Goal: Navigation & Orientation: Find specific page/section

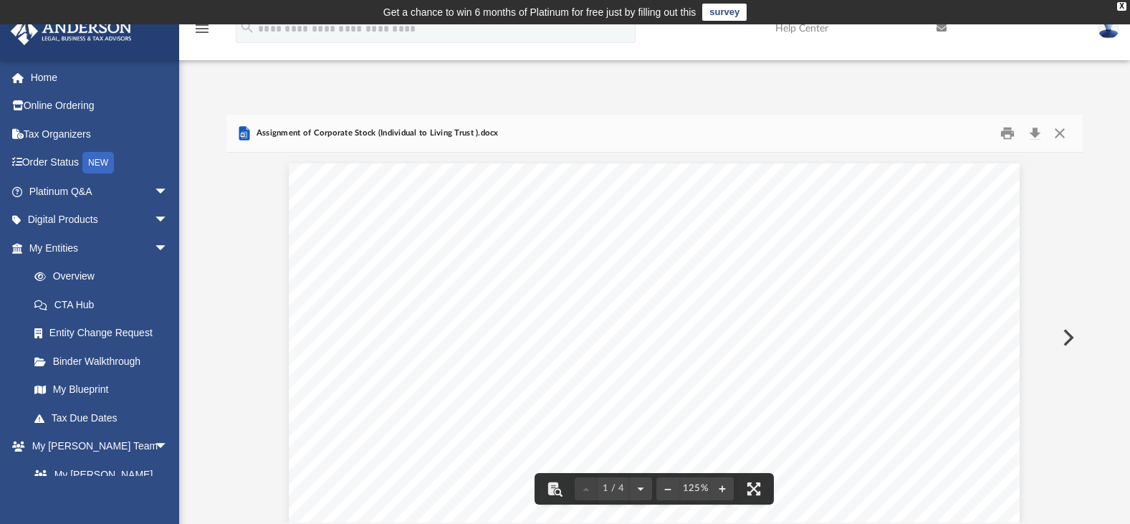
scroll to position [315, 845]
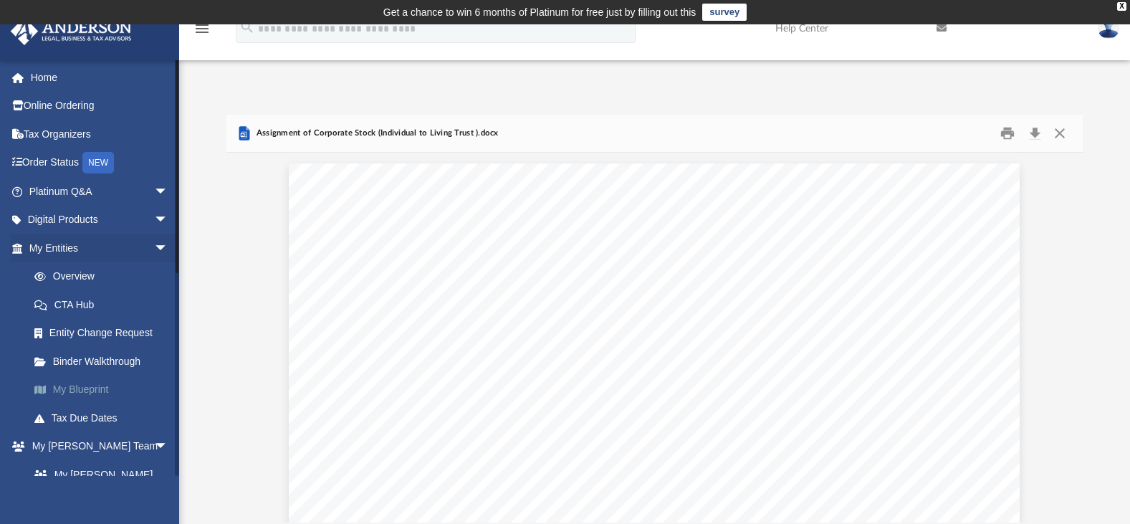
click at [88, 383] on link "My Blueprint" at bounding box center [105, 389] width 170 height 29
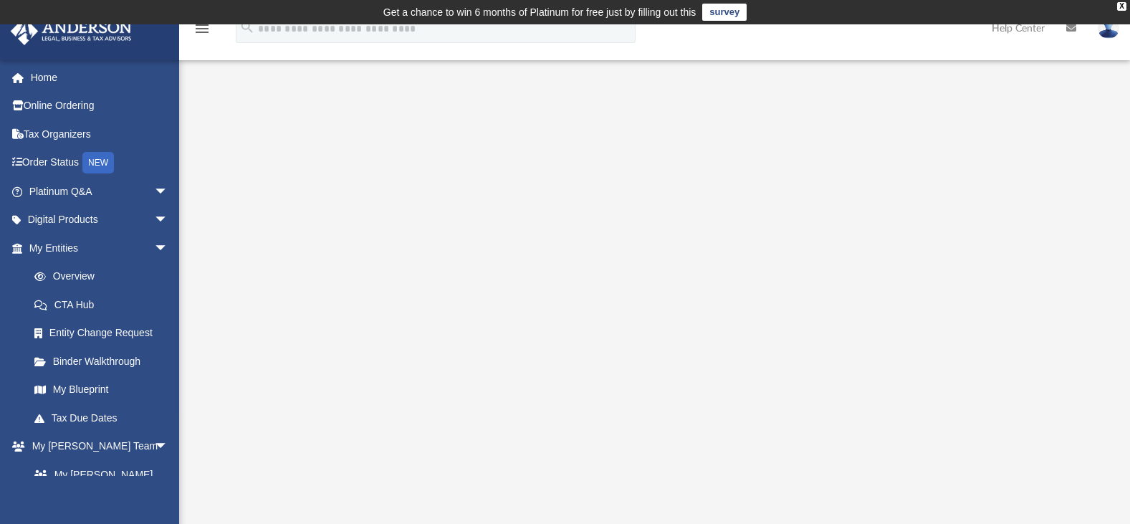
scroll to position [466, 0]
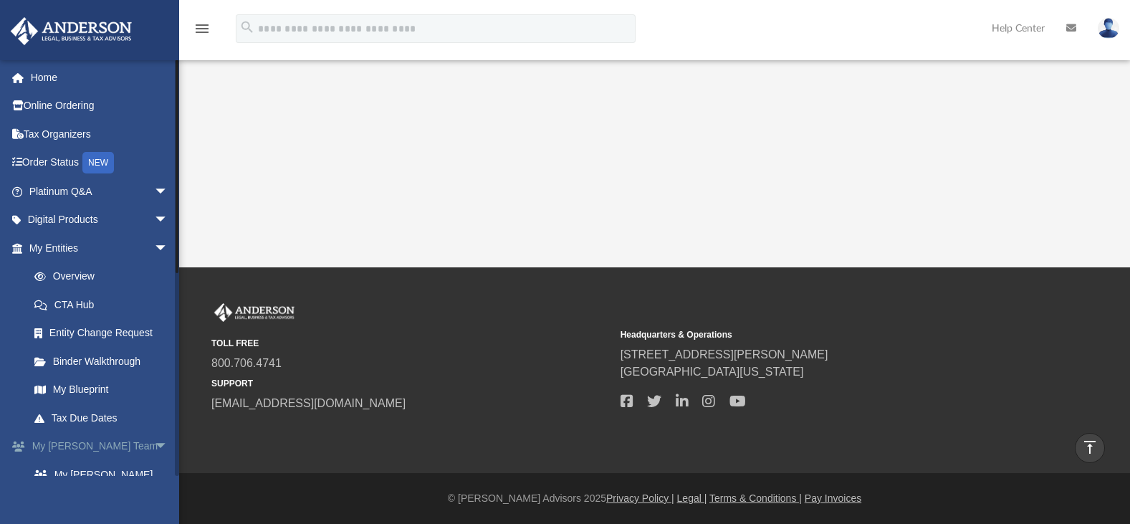
click at [102, 446] on link "My Anderson Team arrow_drop_down" at bounding box center [100, 446] width 180 height 29
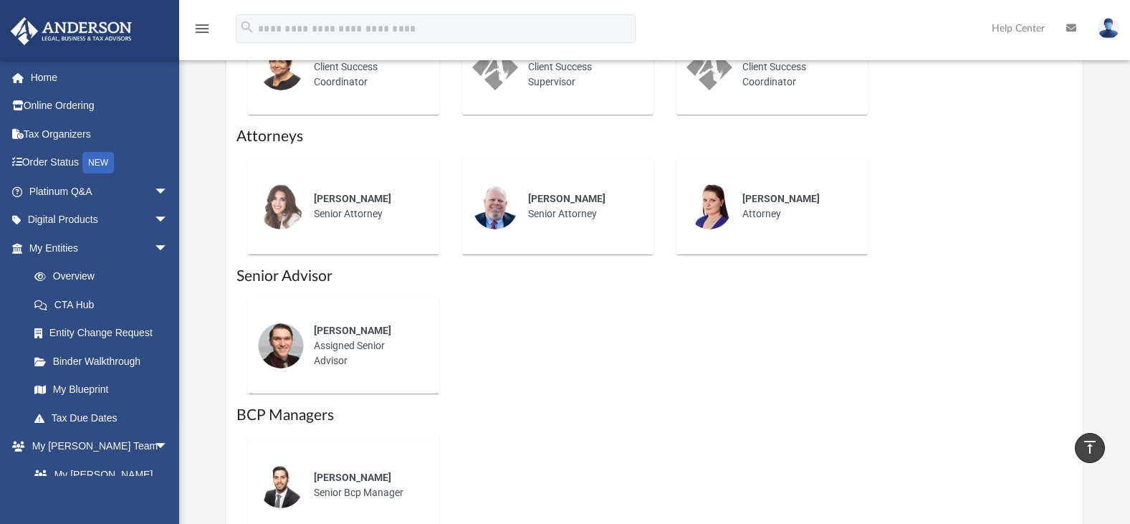
scroll to position [830, 0]
